Goal: Information Seeking & Learning: Find specific fact

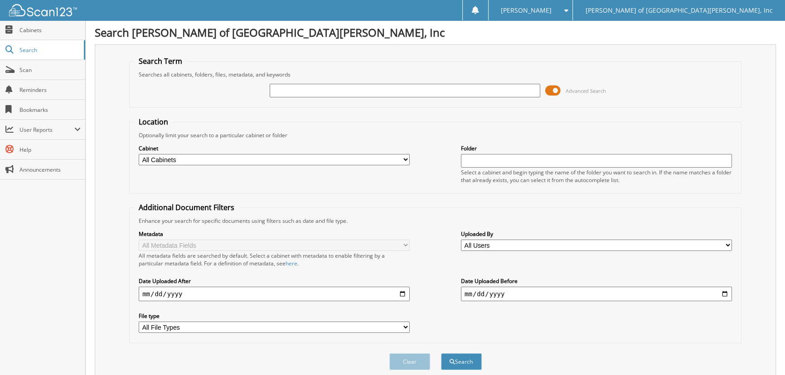
click at [291, 91] on input "text" at bounding box center [405, 91] width 271 height 14
type input "62433"
click at [458, 354] on button "Search" at bounding box center [461, 362] width 41 height 17
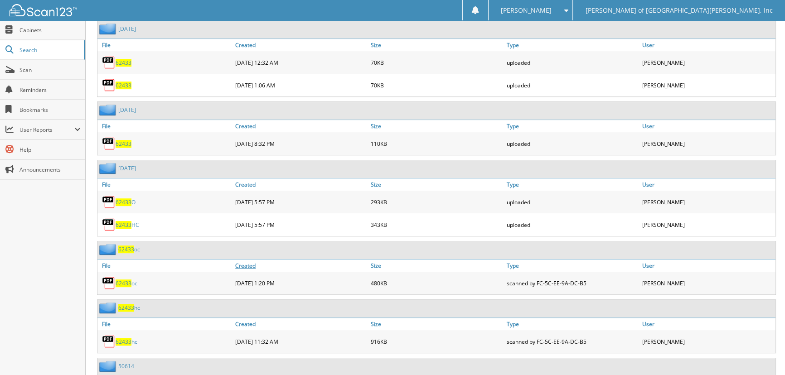
scroll to position [535, 0]
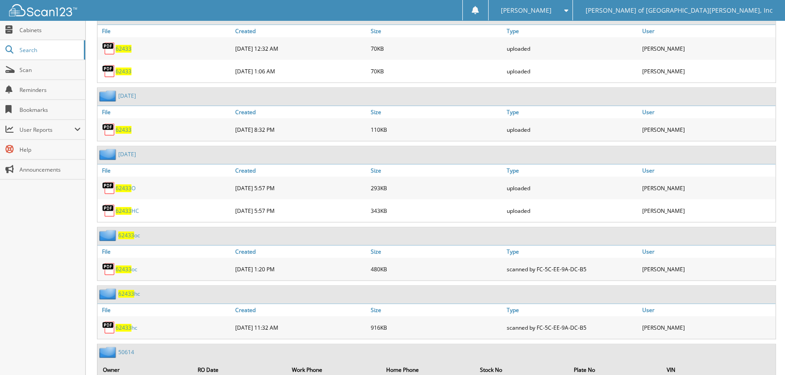
click at [121, 324] on span "62433" at bounding box center [124, 328] width 16 height 8
